Goal: Task Accomplishment & Management: Complete application form

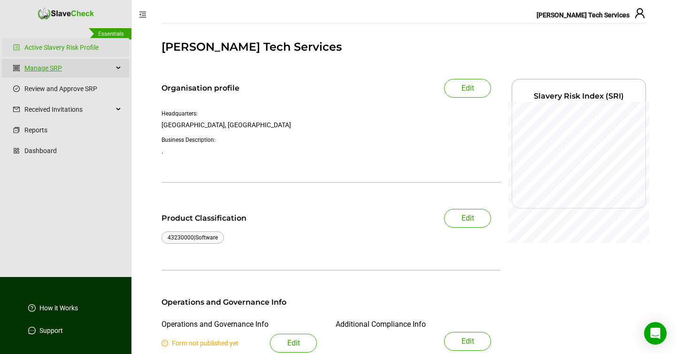
click at [82, 66] on link "Manage SRP" at bounding box center [68, 68] width 89 height 19
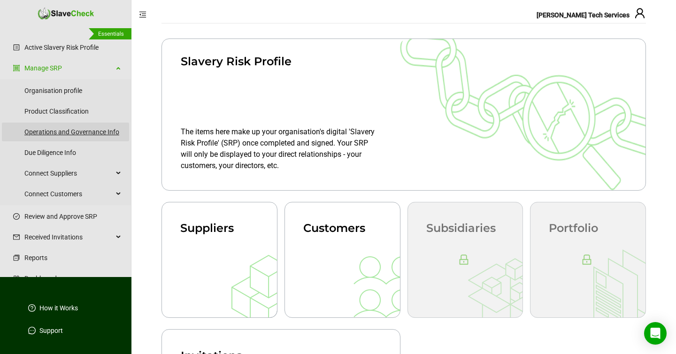
click at [62, 132] on link "Operations and Governance Info" at bounding box center [72, 132] width 97 height 19
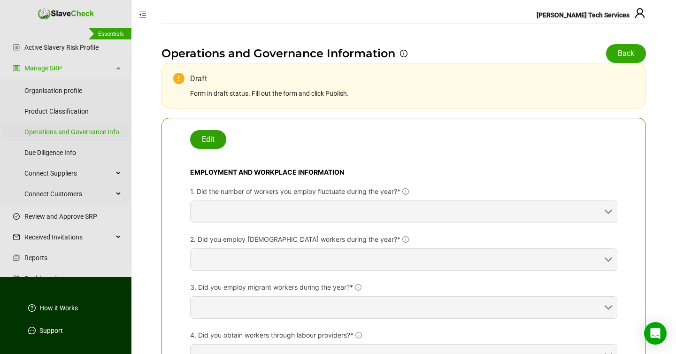
click at [212, 140] on span "Edit" at bounding box center [208, 139] width 13 height 11
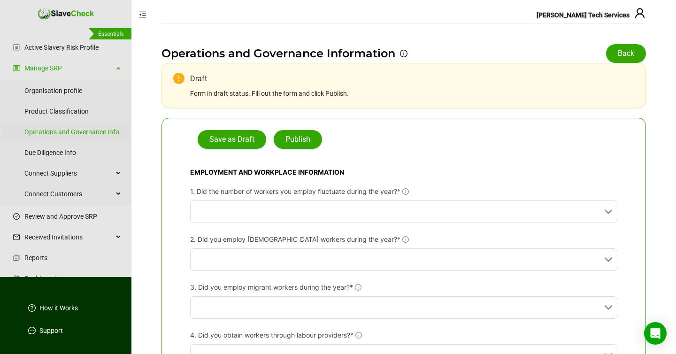
click at [373, 140] on div "Save as Draft Publish" at bounding box center [403, 139] width 427 height 19
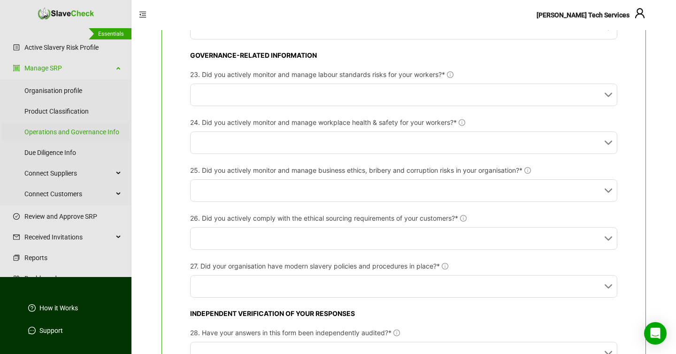
scroll to position [1229, 0]
